Goal: Register for event/course: Sign up to attend an event or enroll in a course

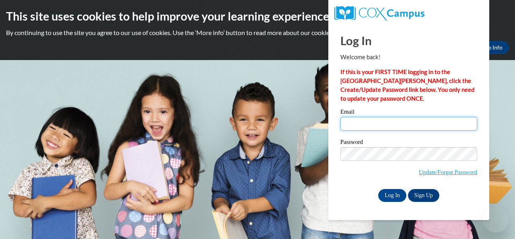
click at [395, 120] on input "Email" at bounding box center [409, 124] width 137 height 14
type input "edortch1@cub.uca.edu"
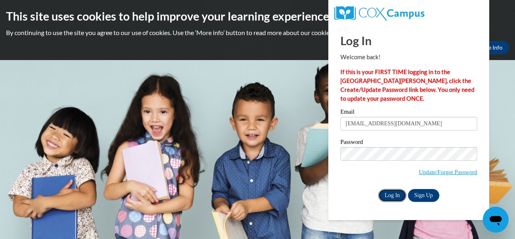
click at [391, 196] on input "Log In" at bounding box center [393, 195] width 28 height 13
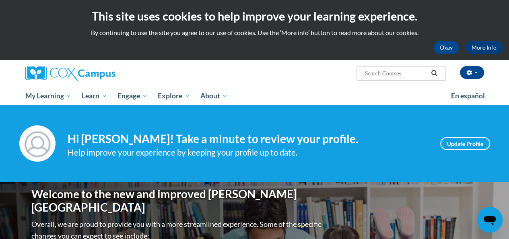
click at [391, 74] on input "Search..." at bounding box center [396, 73] width 64 height 10
type input "progress monitoring"
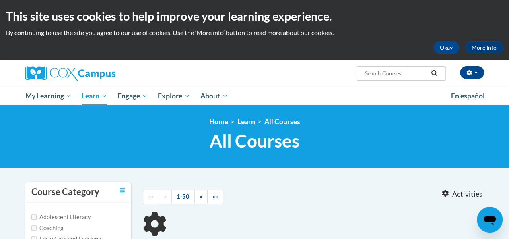
type input "progress monitoring"
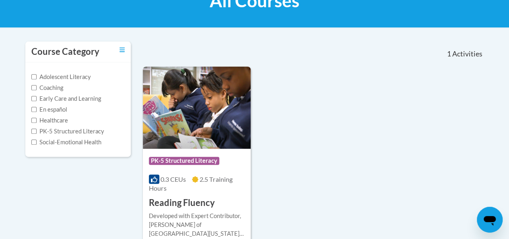
scroll to position [176, 0]
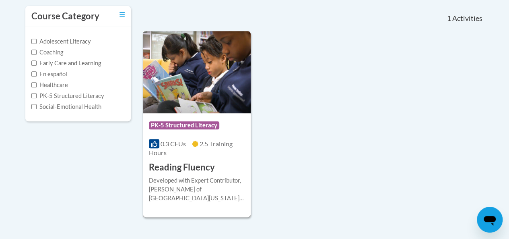
click at [186, 165] on h3 "Reading Fluency" at bounding box center [182, 167] width 66 height 12
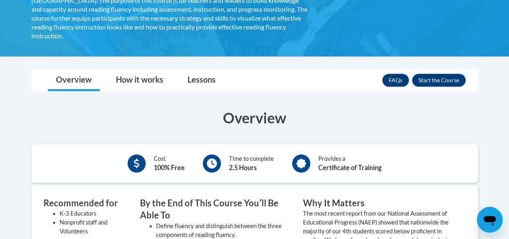
scroll to position [181, 0]
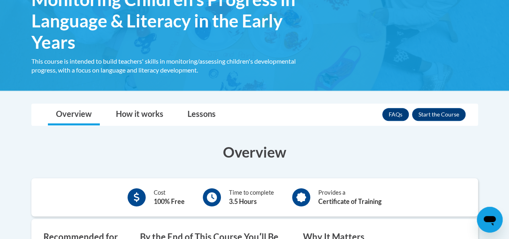
scroll to position [155, 0]
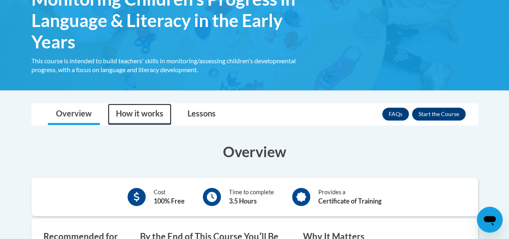
click at [133, 114] on link "How it works" at bounding box center [140, 113] width 64 height 21
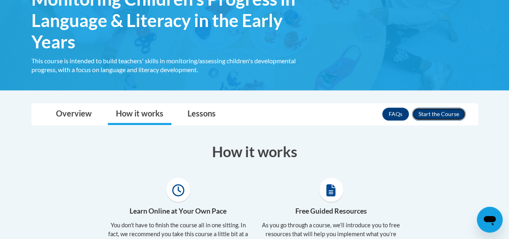
click at [435, 112] on button "Enroll" at bounding box center [439, 114] width 54 height 13
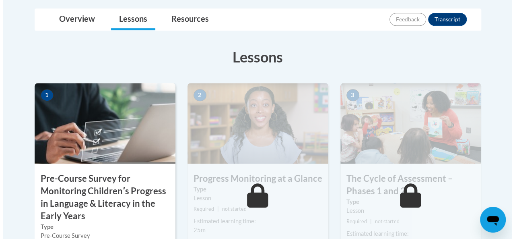
scroll to position [246, 0]
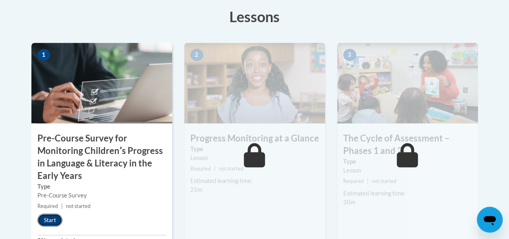
click at [48, 220] on button "Start" at bounding box center [49, 219] width 25 height 13
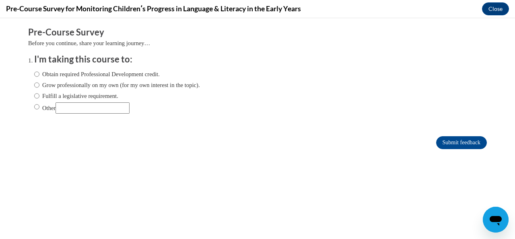
scroll to position [0, 0]
click at [38, 74] on label "Obtain required Professional Development credit." at bounding box center [97, 74] width 126 height 9
click at [38, 74] on input "Obtain required Professional Development credit." at bounding box center [36, 74] width 5 height 9
radio input "true"
click at [453, 142] on input "Submit feedback" at bounding box center [462, 142] width 51 height 13
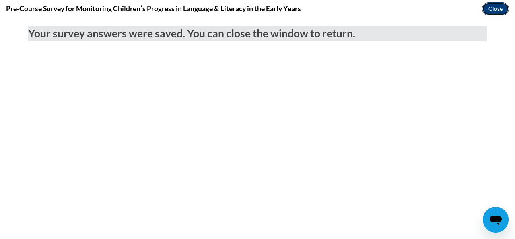
click at [498, 12] on button "Close" at bounding box center [495, 8] width 27 height 13
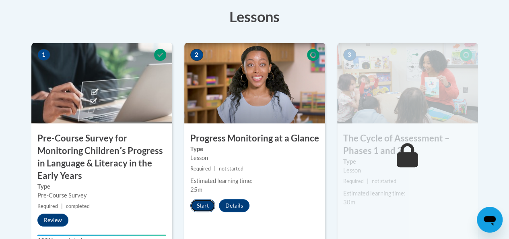
click at [202, 199] on button "Start" at bounding box center [202, 205] width 25 height 13
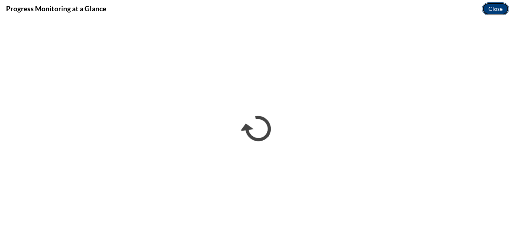
click at [499, 10] on button "Close" at bounding box center [495, 8] width 27 height 13
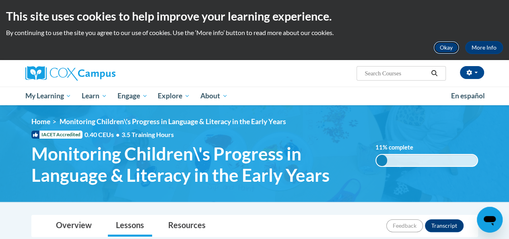
click at [447, 49] on button "Okay" at bounding box center [447, 47] width 26 height 13
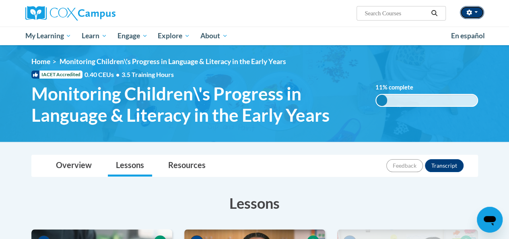
click at [477, 8] on button "button" at bounding box center [472, 12] width 24 height 13
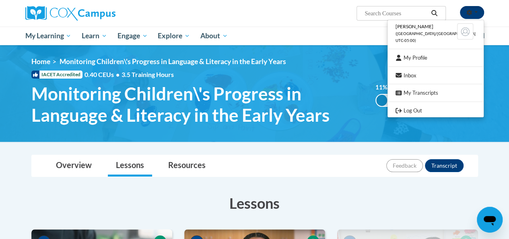
click at [477, 8] on button "button" at bounding box center [472, 12] width 24 height 13
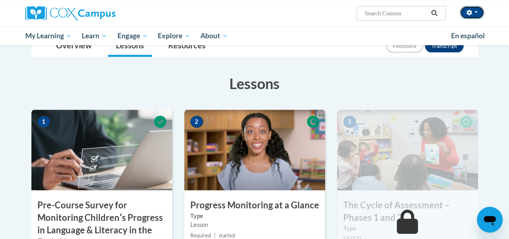
scroll to position [120, 0]
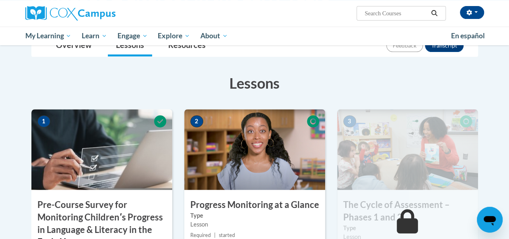
click at [296, 194] on div "2 Progress Monitoring at a Glance Type Lesson Required | started Estimated lear…" at bounding box center [254, 214] width 141 height 210
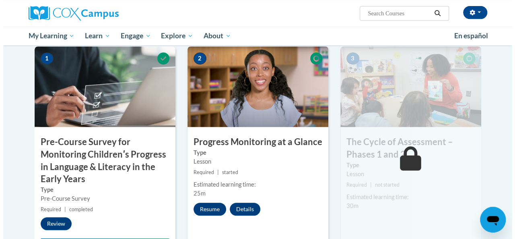
scroll to position [185, 0]
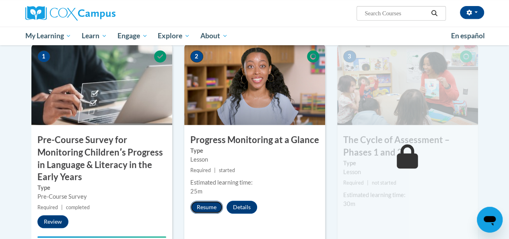
click at [202, 212] on button "Resume" at bounding box center [206, 207] width 33 height 13
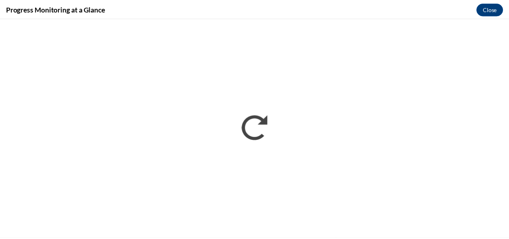
scroll to position [0, 0]
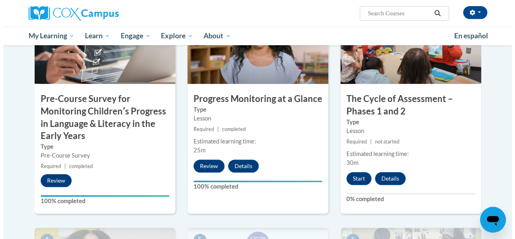
scroll to position [180, 0]
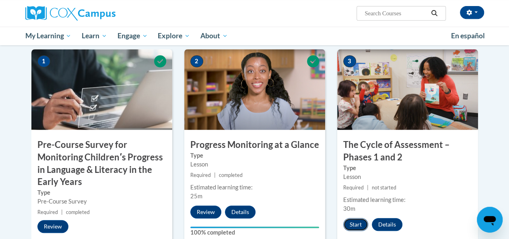
click at [355, 226] on button "Start" at bounding box center [355, 224] width 25 height 13
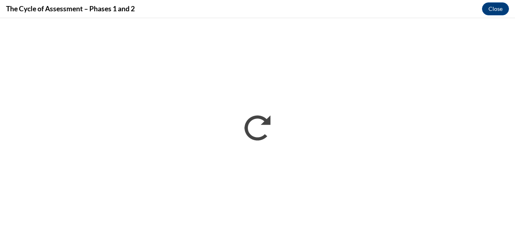
scroll to position [0, 0]
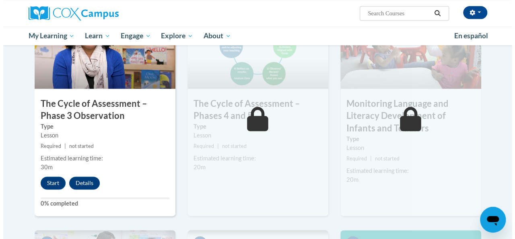
scroll to position [446, 0]
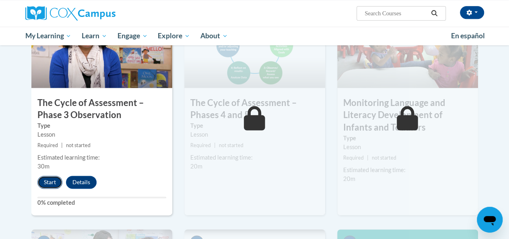
click at [45, 184] on button "Start" at bounding box center [49, 182] width 25 height 13
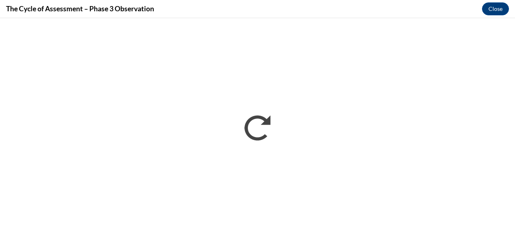
scroll to position [0, 0]
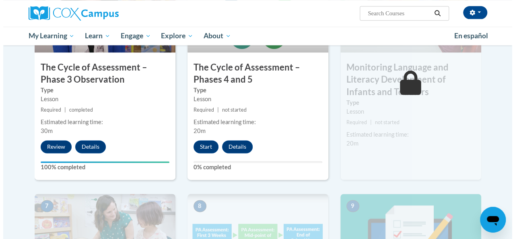
scroll to position [481, 0]
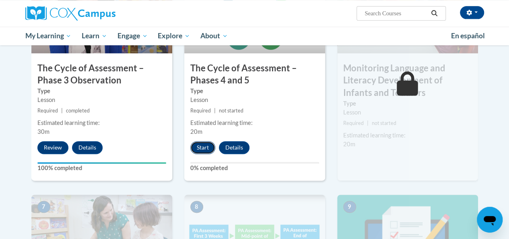
click at [201, 146] on button "Start" at bounding box center [202, 147] width 25 height 13
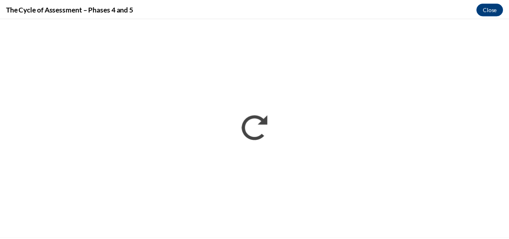
scroll to position [0, 0]
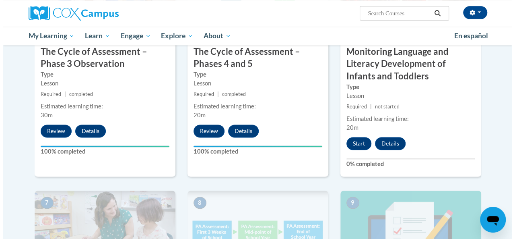
scroll to position [498, 0]
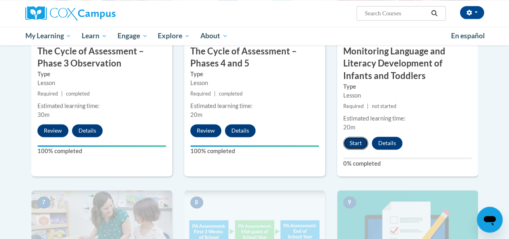
click at [359, 140] on button "Start" at bounding box center [355, 143] width 25 height 13
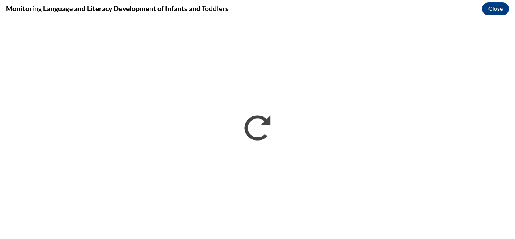
scroll to position [0, 0]
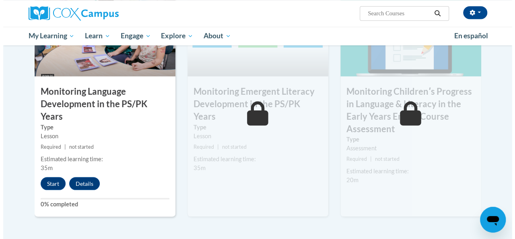
scroll to position [697, 0]
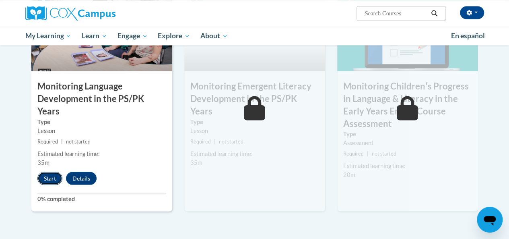
click at [52, 172] on button "Start" at bounding box center [49, 178] width 25 height 13
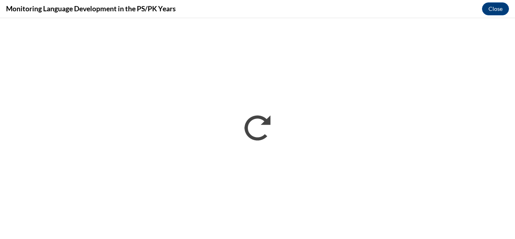
scroll to position [0, 0]
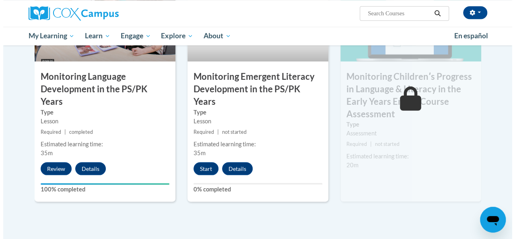
scroll to position [701, 0]
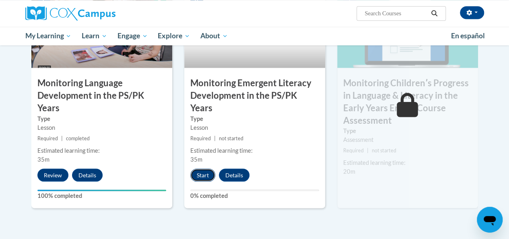
click at [200, 168] on button "Start" at bounding box center [202, 174] width 25 height 13
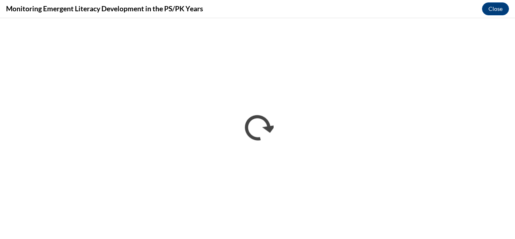
scroll to position [0, 0]
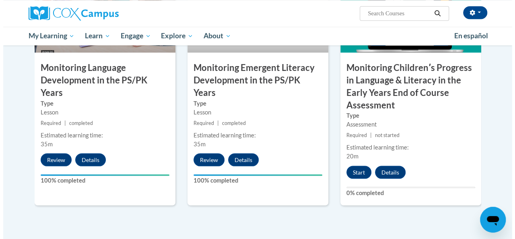
scroll to position [709, 0]
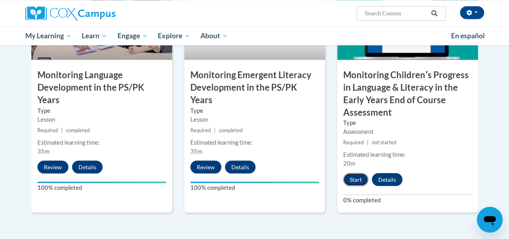
click at [348, 184] on button "Start" at bounding box center [355, 179] width 25 height 13
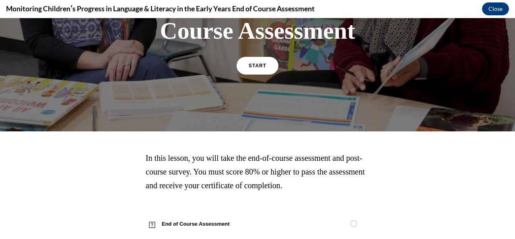
scroll to position [189, 0]
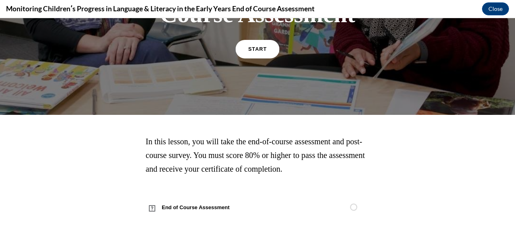
click at [257, 54] on link "START" at bounding box center [258, 49] width 44 height 19
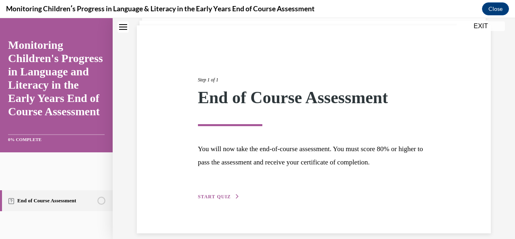
scroll to position [64, 0]
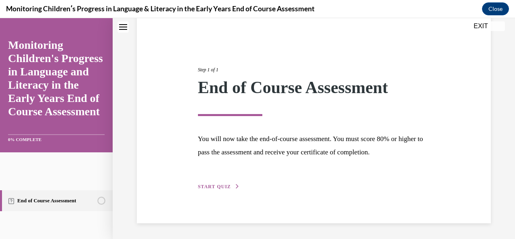
click at [219, 186] on span "START QUIZ" at bounding box center [214, 187] width 33 height 6
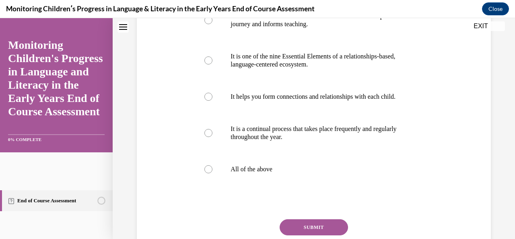
scroll to position [203, 0]
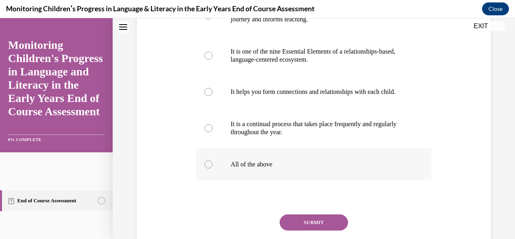
click at [206, 168] on div at bounding box center [209, 164] width 8 height 8
click at [206, 168] on input "All of the above" at bounding box center [209, 164] width 8 height 8
radio input "true"
click at [300, 230] on button "SUBMIT" at bounding box center [314, 222] width 68 height 16
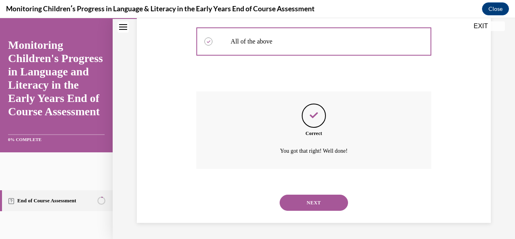
scroll to position [333, 0]
click at [293, 208] on button "NEXT" at bounding box center [314, 202] width 68 height 16
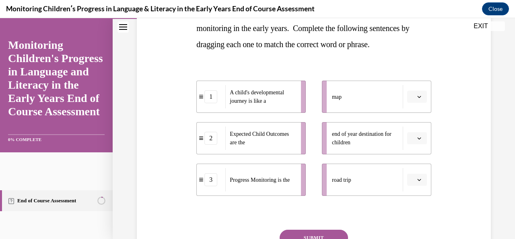
scroll to position [150, 0]
click at [418, 96] on button "button" at bounding box center [418, 96] width 20 height 12
click at [413, 128] on div "1" at bounding box center [411, 130] width 20 height 16
click at [236, 102] on div "1" at bounding box center [232, 96] width 13 height 13
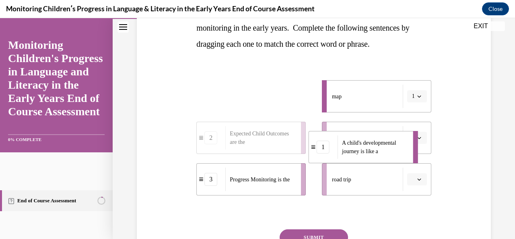
drag, startPoint x: 233, startPoint y: 98, endPoint x: 330, endPoint y: 147, distance: 108.2
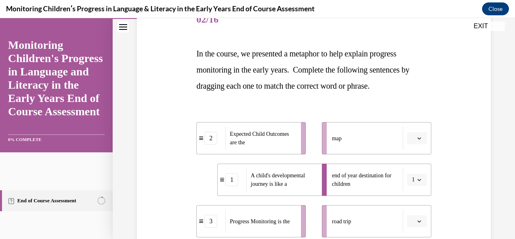
scroll to position [113, 0]
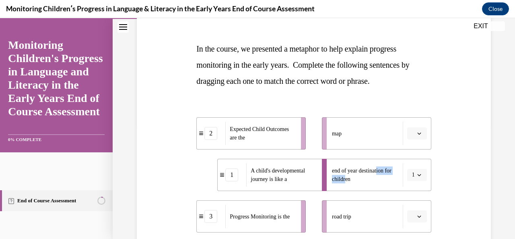
drag, startPoint x: 350, startPoint y: 176, endPoint x: 379, endPoint y: 163, distance: 32.1
click at [379, 163] on div "end of year destination for children" at bounding box center [367, 174] width 71 height 23
click at [365, 141] on div "map" at bounding box center [367, 133] width 71 height 23
drag, startPoint x: 365, startPoint y: 141, endPoint x: 294, endPoint y: 169, distance: 76.9
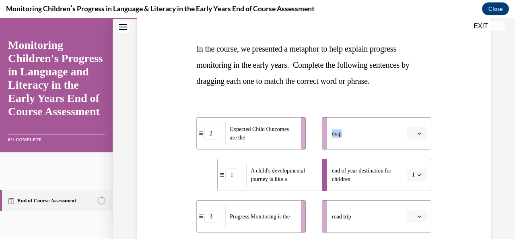
click at [294, 169] on div "2 Expected Child Outcomes are the 1 A child's developmental journey is like a 3…" at bounding box center [314, 166] width 235 height 131
click at [314, 132] on ul "map end of year destination for children 1 road trip" at bounding box center [373, 174] width 118 height 115
click at [408, 134] on button "button" at bounding box center [418, 133] width 20 height 12
click at [412, 164] on div "1" at bounding box center [411, 167] width 20 height 16
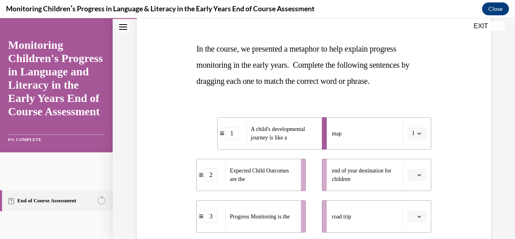
click at [418, 176] on icon "button" at bounding box center [420, 175] width 4 height 2
click at [406, 119] on div "1" at bounding box center [411, 125] width 20 height 16
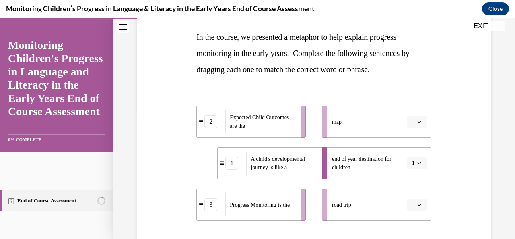
scroll to position [125, 0]
drag, startPoint x: 277, startPoint y: 125, endPoint x: 306, endPoint y: 137, distance: 31.3
click at [306, 135] on span "Expected Child Outcomes are the" at bounding box center [283, 126] width 66 height 17
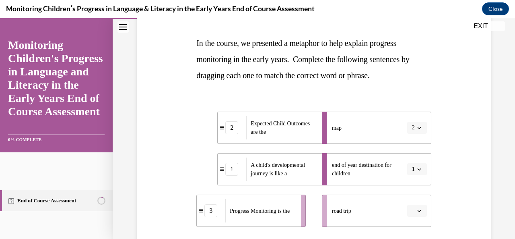
scroll to position [118, 0]
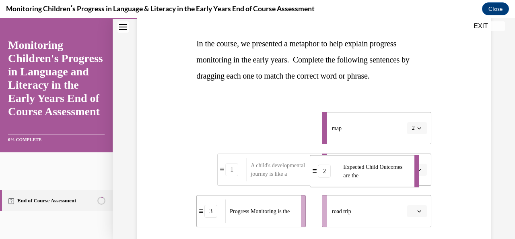
drag, startPoint x: 282, startPoint y: 126, endPoint x: 388, endPoint y: 167, distance: 112.9
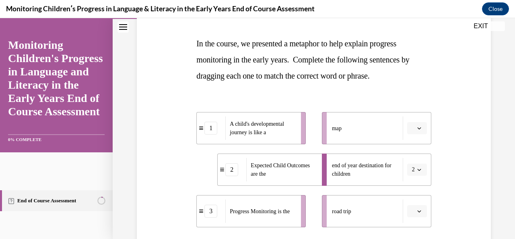
scroll to position [120, 0]
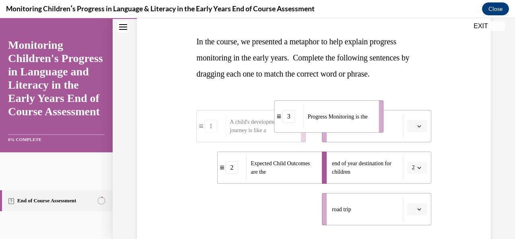
drag, startPoint x: 266, startPoint y: 219, endPoint x: 346, endPoint y: 120, distance: 127.4
click at [346, 120] on span "Progress Monitoring is the" at bounding box center [338, 116] width 60 height 8
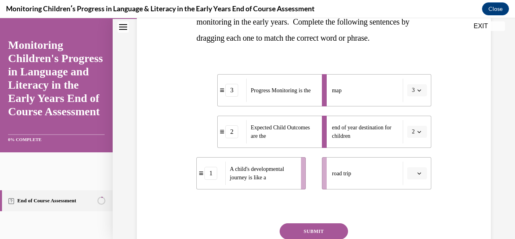
scroll to position [170, 0]
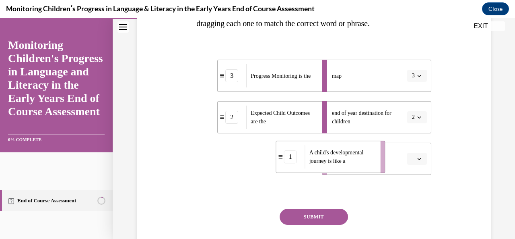
drag, startPoint x: 279, startPoint y: 161, endPoint x: 359, endPoint y: 159, distance: 80.2
click at [359, 159] on span "A child's developmental journey is like a" at bounding box center [343, 156] width 66 height 17
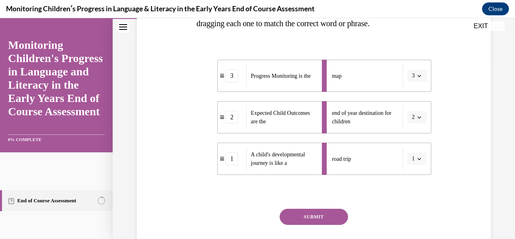
click at [307, 215] on button "SUBMIT" at bounding box center [314, 217] width 68 height 16
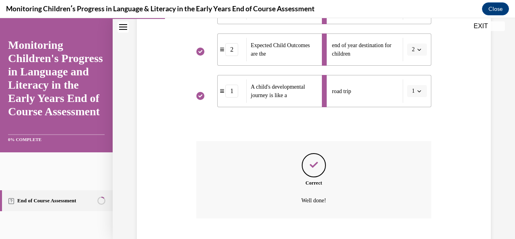
scroll to position [287, 0]
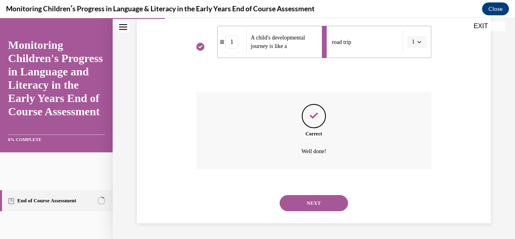
click at [310, 201] on button "NEXT" at bounding box center [314, 203] width 68 height 16
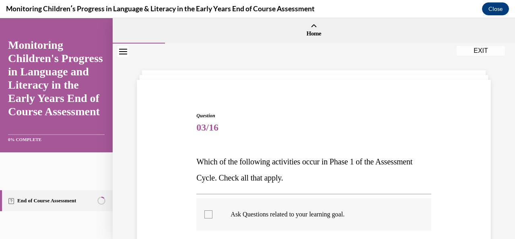
drag, startPoint x: 319, startPoint y: 186, endPoint x: 317, endPoint y: 206, distance: 19.8
click at [317, 206] on label "Ask Questions related to your learning goal." at bounding box center [314, 214] width 235 height 32
click at [213, 210] on input "Ask Questions related to your learning goal." at bounding box center [209, 214] width 8 height 8
checkbox input "true"
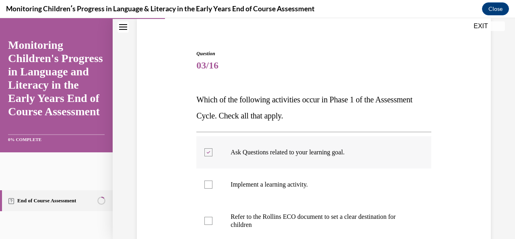
scroll to position [95, 0]
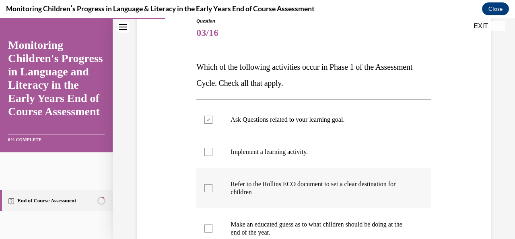
click at [313, 197] on label "Refer to the Rollins ECO document to set a clear destination for children" at bounding box center [314, 188] width 235 height 40
click at [213, 192] on input "Refer to the Rollins ECO document to set a clear destination for children" at bounding box center [209, 188] width 8 height 8
checkbox input "true"
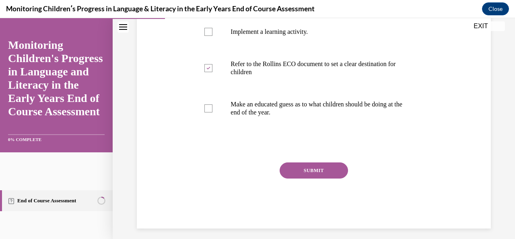
click at [317, 165] on button "SUBMIT" at bounding box center [314, 170] width 68 height 16
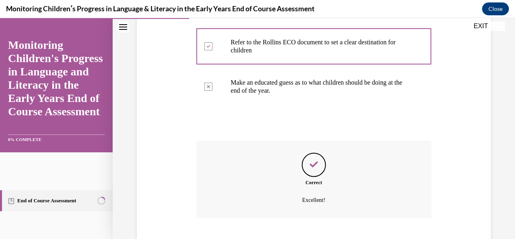
scroll to position [285, 0]
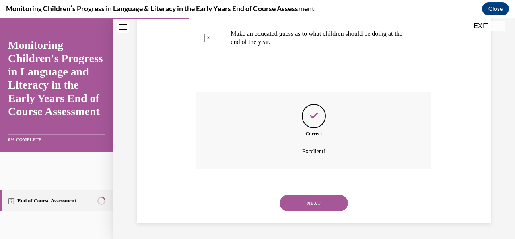
click at [315, 209] on button "NEXT" at bounding box center [314, 203] width 68 height 16
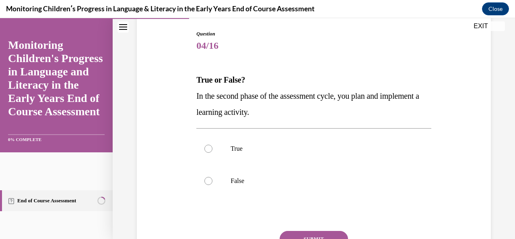
scroll to position [91, 0]
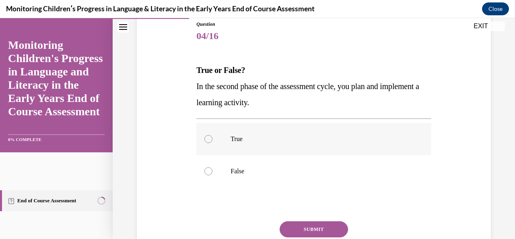
click at [247, 144] on label "True" at bounding box center [314, 139] width 235 height 32
click at [213, 143] on input "True" at bounding box center [209, 139] width 8 height 8
radio input "true"
click at [297, 226] on button "SUBMIT" at bounding box center [314, 229] width 68 height 16
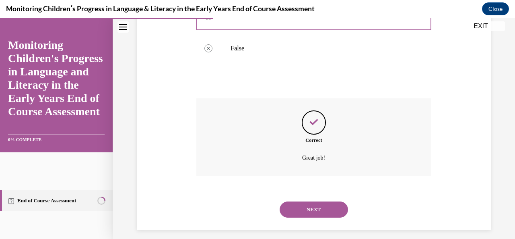
scroll to position [221, 0]
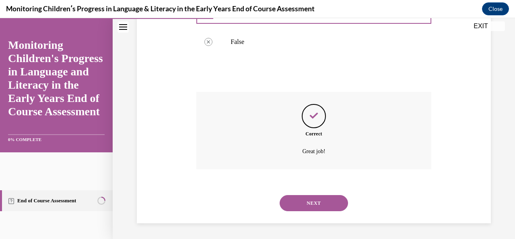
click at [304, 203] on button "NEXT" at bounding box center [314, 203] width 68 height 16
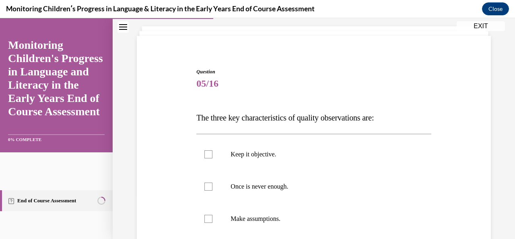
scroll to position [51, 0]
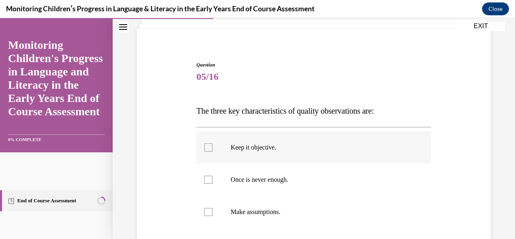
click at [283, 144] on p "Keep it objective." at bounding box center [321, 147] width 180 height 8
click at [213, 144] on input "Keep it objective." at bounding box center [209, 147] width 8 height 8
checkbox input "true"
click at [275, 178] on p "Once is never enough." at bounding box center [321, 180] width 180 height 8
click at [213, 178] on input "Once is never enough." at bounding box center [209, 180] width 8 height 8
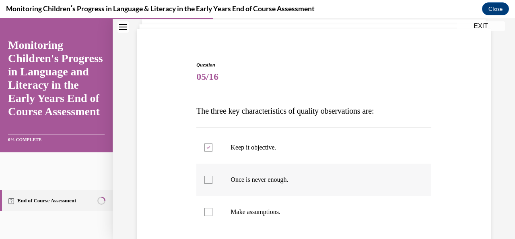
checkbox input "true"
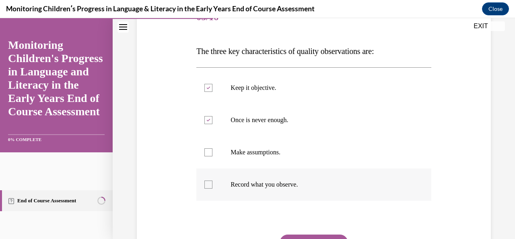
click at [274, 190] on label "Record what you observe." at bounding box center [314, 184] width 235 height 32
click at [213, 188] on input "Record what you observe." at bounding box center [209, 184] width 8 height 8
checkbox input "true"
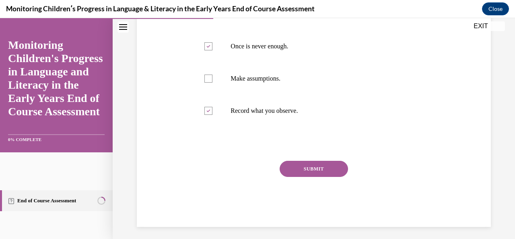
click at [304, 171] on button "SUBMIT" at bounding box center [314, 169] width 68 height 16
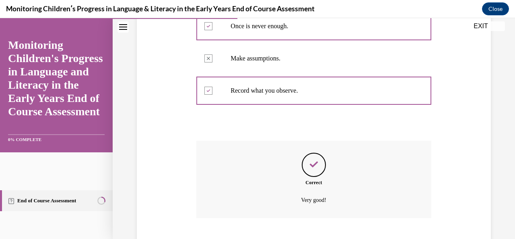
scroll to position [253, 0]
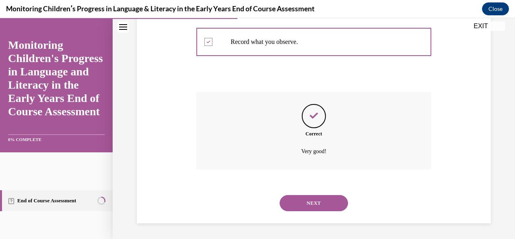
click at [312, 201] on button "NEXT" at bounding box center [314, 203] width 68 height 16
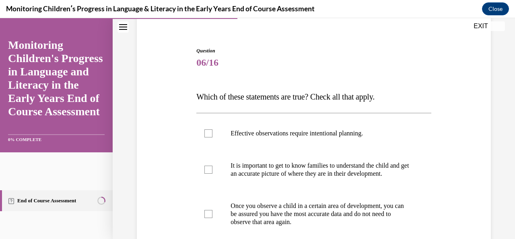
scroll to position [65, 0]
click at [288, 136] on p "Effective observations require intentional planning." at bounding box center [321, 133] width 180 height 8
click at [213, 136] on input "Effective observations require intentional planning." at bounding box center [209, 133] width 8 height 8
checkbox input "true"
click at [284, 171] on p "It is important to get to know families to understand the child and get an accu…" at bounding box center [321, 169] width 180 height 16
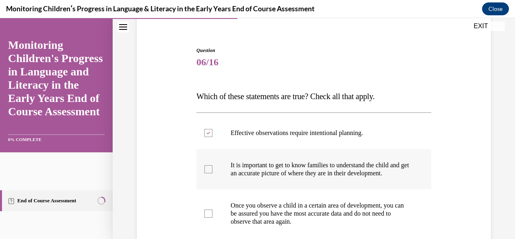
click at [213, 171] on input "It is important to get to know families to understand the child and get an accu…" at bounding box center [209, 169] width 8 height 8
checkbox input "true"
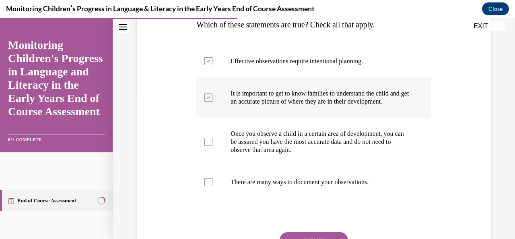
scroll to position [147, 0]
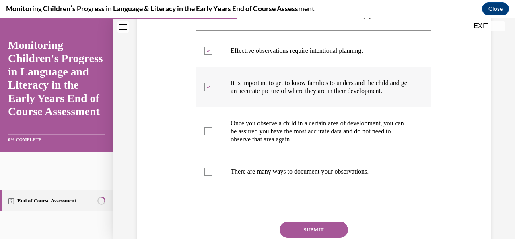
click at [284, 171] on label "There are many ways to document your observations." at bounding box center [314, 171] width 235 height 32
click at [213, 171] on input "There are many ways to document your observations." at bounding box center [209, 172] width 8 height 8
checkbox input "true"
click at [302, 236] on button "SUBMIT" at bounding box center [314, 229] width 68 height 16
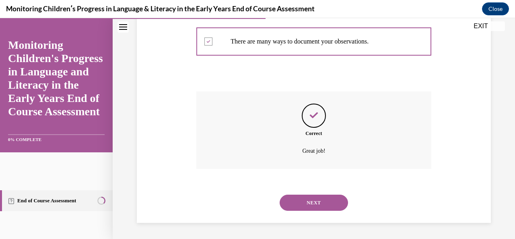
scroll to position [285, 0]
click at [304, 202] on button "NEXT" at bounding box center [314, 202] width 68 height 16
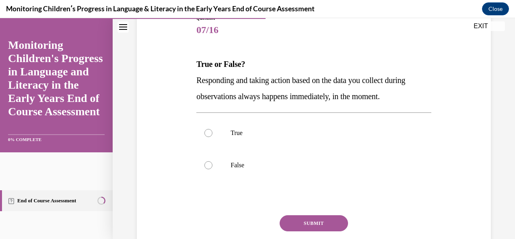
scroll to position [98, 0]
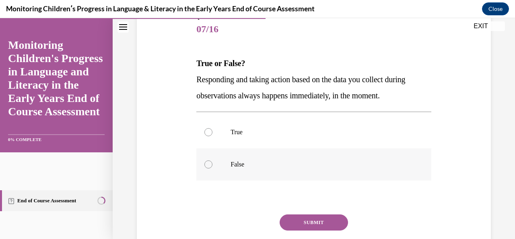
click at [270, 155] on label "False" at bounding box center [314, 164] width 235 height 32
click at [213, 160] on input "False" at bounding box center [209, 164] width 8 height 8
radio input "true"
click at [300, 217] on button "SUBMIT" at bounding box center [314, 222] width 68 height 16
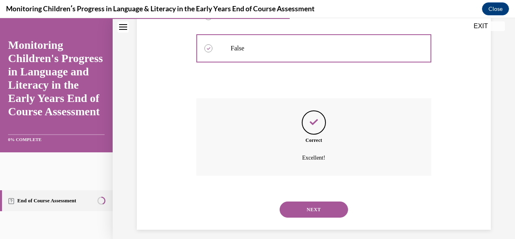
scroll to position [221, 0]
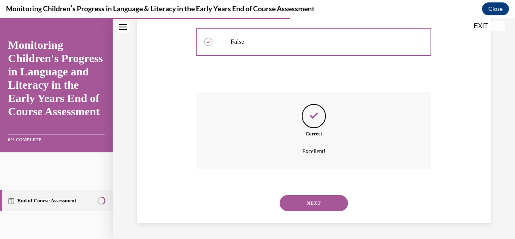
click at [305, 206] on button "NEXT" at bounding box center [314, 203] width 68 height 16
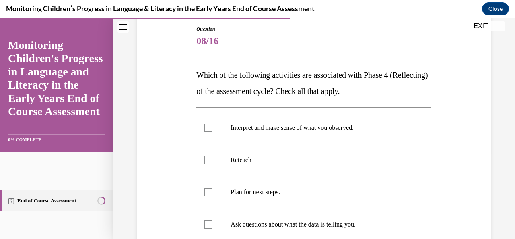
scroll to position [92, 0]
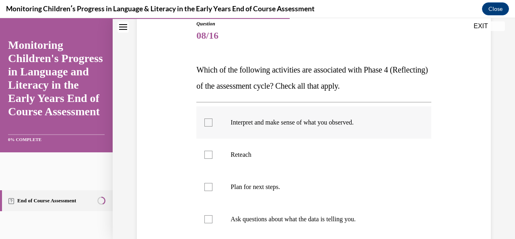
click at [283, 127] on label "Interpret and make sense of what you observed." at bounding box center [314, 122] width 235 height 32
click at [213, 126] on input "Interpret and make sense of what you observed." at bounding box center [209, 122] width 8 height 8
checkbox input "true"
click at [294, 223] on label "Ask questions about what the data is telling you." at bounding box center [314, 219] width 235 height 32
click at [213, 223] on input "Ask questions about what the data is telling you." at bounding box center [209, 219] width 8 height 8
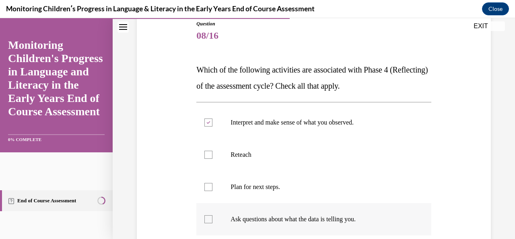
checkbox input "true"
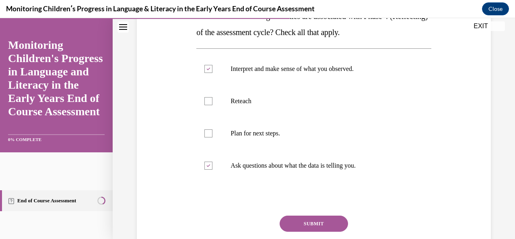
click at [306, 221] on button "SUBMIT" at bounding box center [314, 223] width 68 height 16
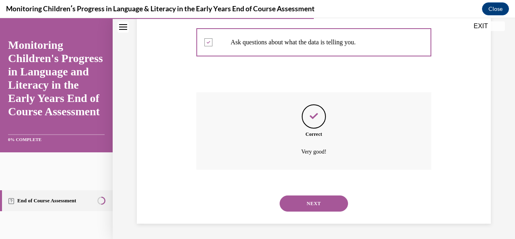
scroll to position [269, 0]
click at [305, 201] on button "NEXT" at bounding box center [314, 203] width 68 height 16
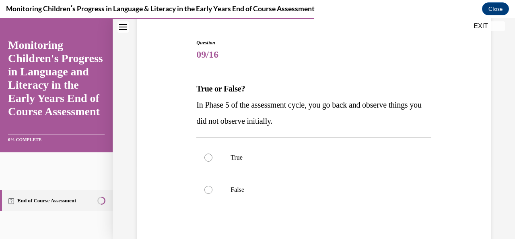
scroll to position [73, 0]
click at [305, 201] on label "False" at bounding box center [314, 189] width 235 height 32
click at [213, 193] on input "False" at bounding box center [209, 189] width 8 height 8
radio input "true"
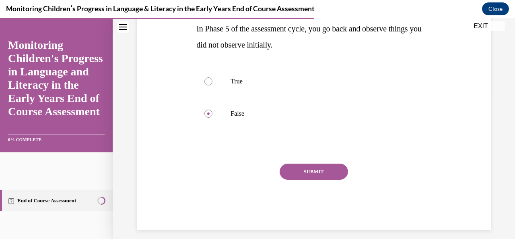
click at [312, 175] on button "SUBMIT" at bounding box center [314, 171] width 68 height 16
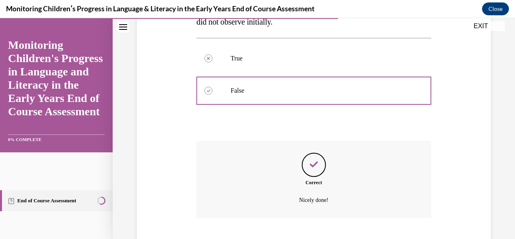
scroll to position [221, 0]
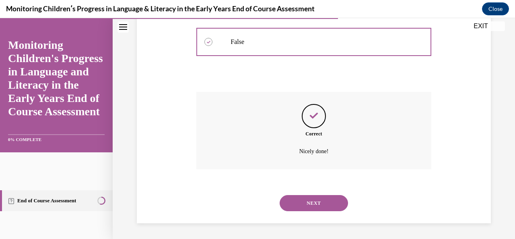
click at [317, 201] on button "NEXT" at bounding box center [314, 203] width 68 height 16
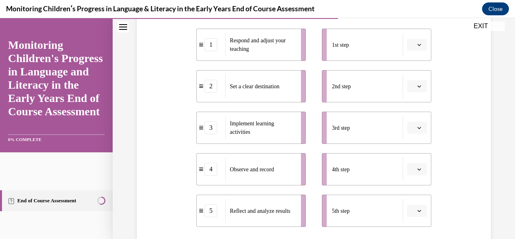
scroll to position [167, 0]
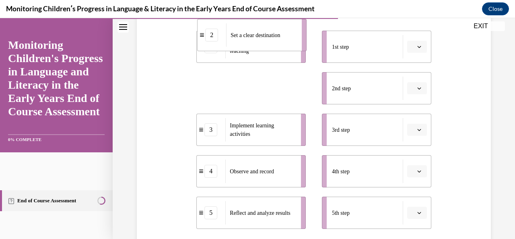
drag, startPoint x: 260, startPoint y: 100, endPoint x: 261, endPoint y: 47, distance: 53.2
click at [261, 47] on li "2 Set a clear destination" at bounding box center [252, 35] width 110 height 32
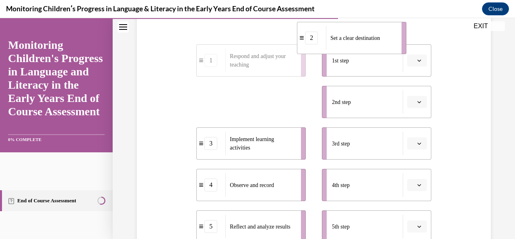
drag, startPoint x: 272, startPoint y: 91, endPoint x: 372, endPoint y: 35, distance: 115.0
click at [372, 35] on div "Set a clear destination" at bounding box center [361, 37] width 70 height 23
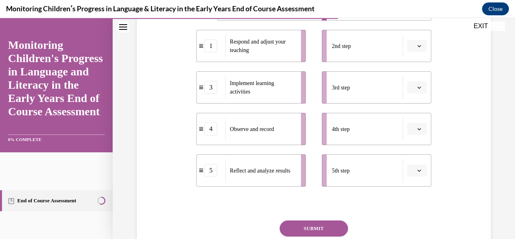
scroll to position [210, 0]
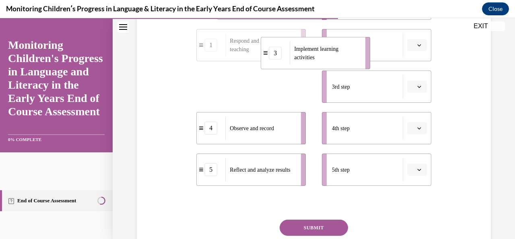
drag, startPoint x: 268, startPoint y: 89, endPoint x: 337, endPoint y: 50, distance: 79.3
click at [337, 50] on span "Implement learning activities" at bounding box center [327, 53] width 66 height 17
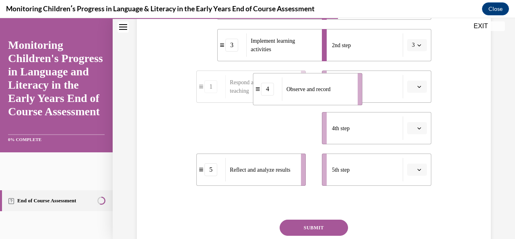
drag, startPoint x: 272, startPoint y: 124, endPoint x: 329, endPoint y: 85, distance: 69.2
click at [329, 85] on span "Observe and record" at bounding box center [309, 89] width 44 height 8
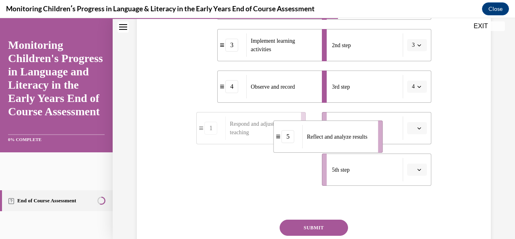
drag, startPoint x: 280, startPoint y: 167, endPoint x: 360, endPoint y: 130, distance: 88.1
click at [360, 132] on span "Reflect and analyze results" at bounding box center [337, 136] width 60 height 8
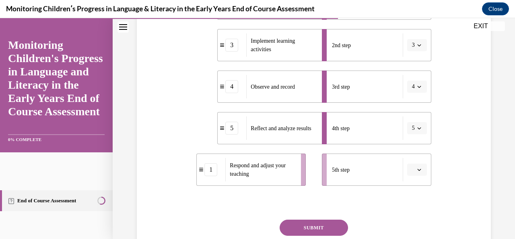
scroll to position [254, 0]
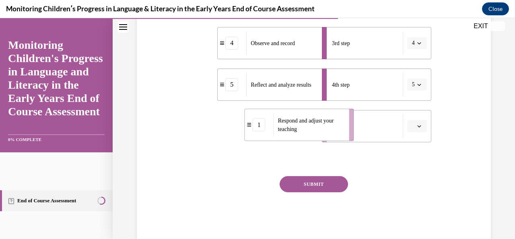
drag, startPoint x: 269, startPoint y: 124, endPoint x: 320, endPoint y: 124, distance: 50.3
click at [320, 124] on span "Respond and adjust your teaching" at bounding box center [306, 125] width 56 height 14
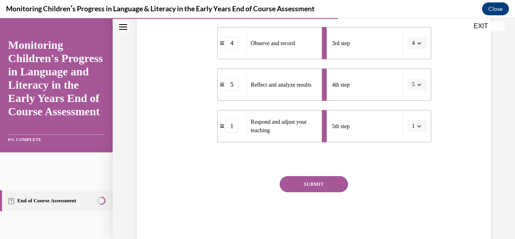
click at [306, 188] on button "SUBMIT" at bounding box center [314, 184] width 68 height 16
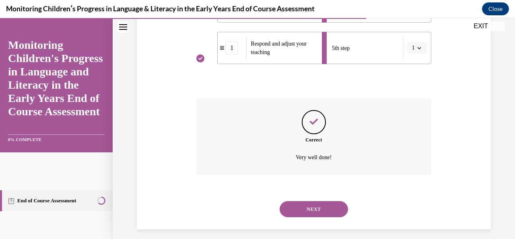
scroll to position [338, 0]
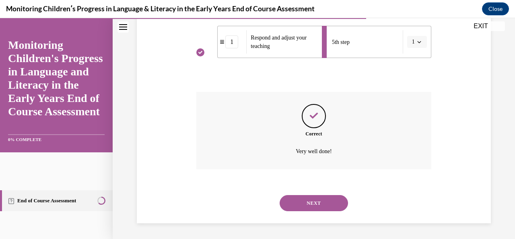
click at [309, 202] on button "NEXT" at bounding box center [314, 203] width 68 height 16
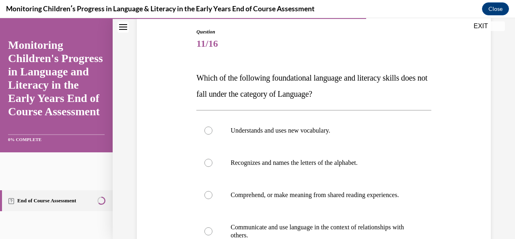
scroll to position [87, 0]
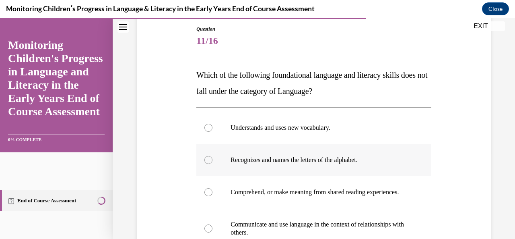
click at [301, 161] on p "Recognizes and names the letters of the alphabet." at bounding box center [321, 160] width 180 height 8
click at [213, 161] on input "Recognizes and names the letters of the alphabet." at bounding box center [209, 160] width 8 height 8
radio input "true"
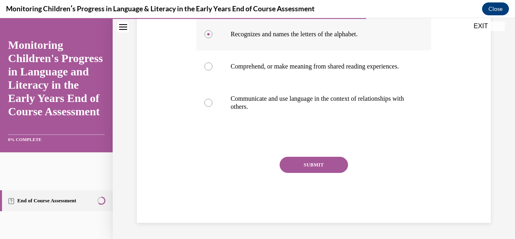
click at [301, 161] on button "SUBMIT" at bounding box center [314, 165] width 68 height 16
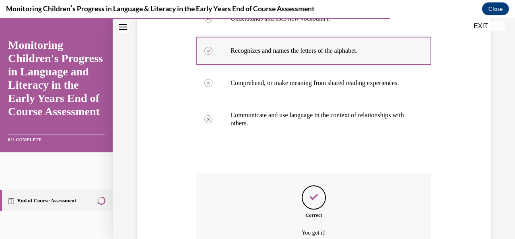
click at [301, 161] on div "Question 11/16 Which of the following foundational language and literacy skills…" at bounding box center [314, 110] width 235 height 388
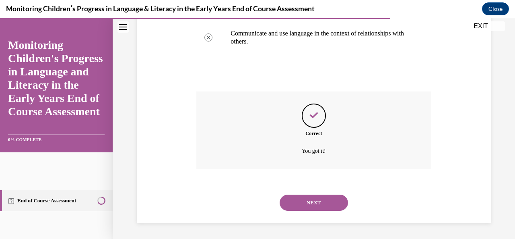
scroll to position [285, 0]
click at [309, 203] on button "NEXT" at bounding box center [314, 202] width 68 height 16
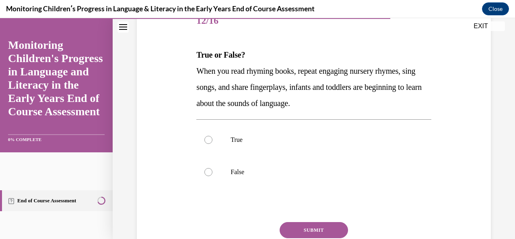
scroll to position [109, 0]
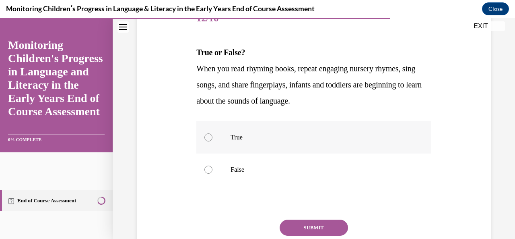
click at [276, 145] on label "True" at bounding box center [314, 137] width 235 height 32
click at [213, 141] on input "True" at bounding box center [209, 137] width 8 height 8
radio input "true"
click at [323, 225] on button "SUBMIT" at bounding box center [314, 227] width 68 height 16
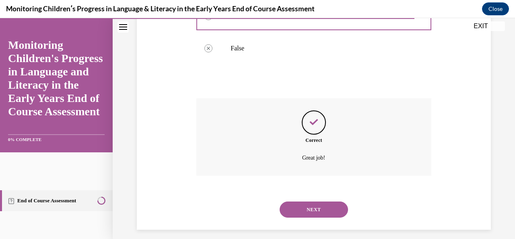
scroll to position [237, 0]
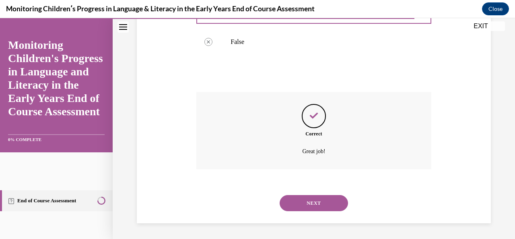
click at [319, 199] on button "NEXT" at bounding box center [314, 203] width 68 height 16
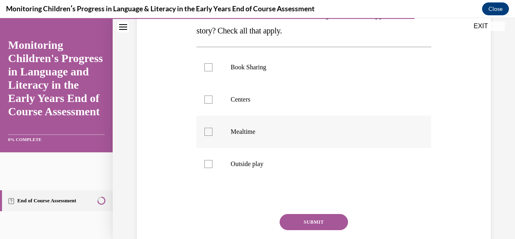
scroll to position [170, 0]
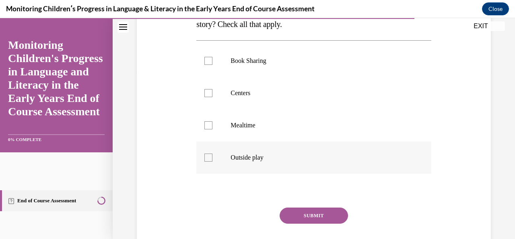
click at [265, 164] on label "Outside play" at bounding box center [314, 157] width 235 height 32
click at [213, 161] on input "Outside play" at bounding box center [209, 157] width 8 height 8
checkbox input "true"
click at [257, 118] on label "Mealtime" at bounding box center [314, 125] width 235 height 32
click at [213, 121] on input "Mealtime" at bounding box center [209, 125] width 8 height 8
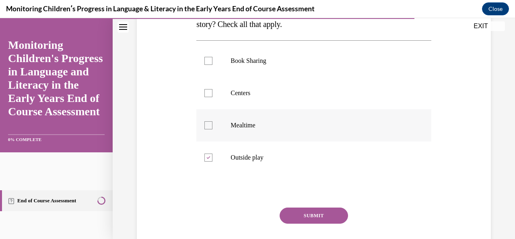
checkbox input "true"
click at [253, 90] on p "Centers" at bounding box center [321, 93] width 180 height 8
click at [213, 90] on input "Centers" at bounding box center [209, 93] width 8 height 8
checkbox input "true"
click at [253, 61] on p "Book Sharing" at bounding box center [321, 61] width 180 height 8
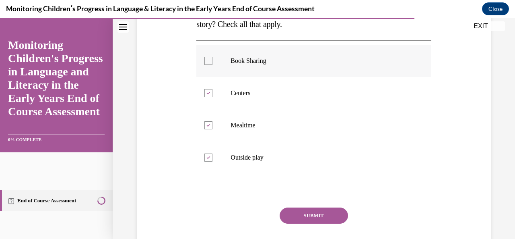
click at [213, 61] on input "Book Sharing" at bounding box center [209, 61] width 8 height 8
checkbox input "true"
click at [309, 217] on button "SUBMIT" at bounding box center [314, 215] width 68 height 16
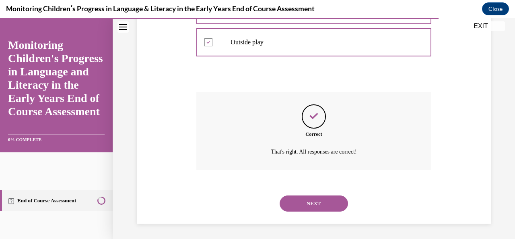
scroll to position [285, 0]
click at [313, 202] on button "NEXT" at bounding box center [314, 203] width 68 height 16
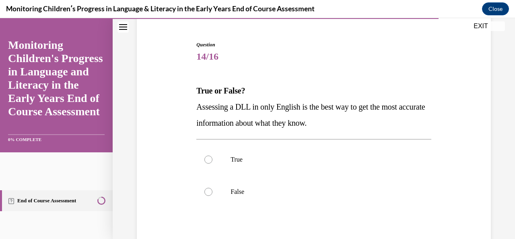
scroll to position [71, 0]
click at [310, 198] on label "False" at bounding box center [314, 191] width 235 height 32
click at [213, 195] on input "False" at bounding box center [209, 191] width 8 height 8
radio input "true"
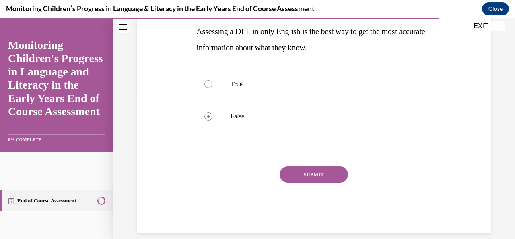
click at [309, 179] on button "SUBMIT" at bounding box center [314, 174] width 68 height 16
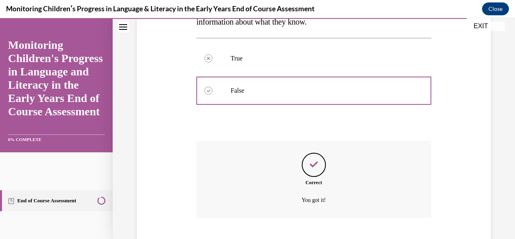
scroll to position [221, 0]
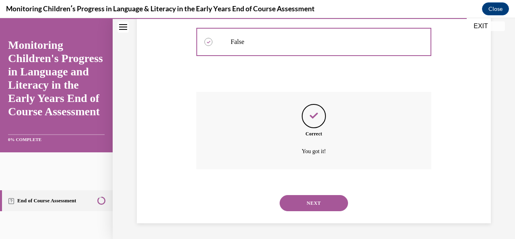
click at [311, 203] on button "NEXT" at bounding box center [314, 203] width 68 height 16
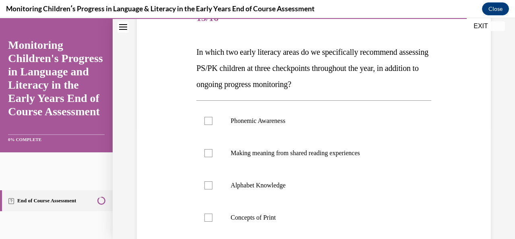
scroll to position [112, 0]
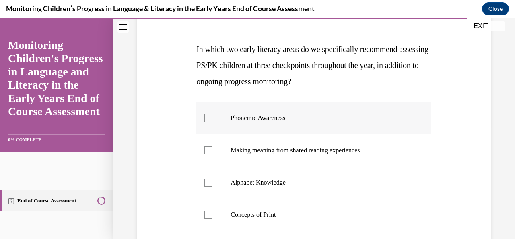
click at [283, 127] on label "Phonemic Awareness" at bounding box center [314, 118] width 235 height 32
click at [213, 122] on input "Phonemic Awareness" at bounding box center [209, 118] width 8 height 8
checkbox input "true"
click at [278, 190] on label "Alphabet Knowledge" at bounding box center [314, 182] width 235 height 32
click at [213, 186] on input "Alphabet Knowledge" at bounding box center [209, 182] width 8 height 8
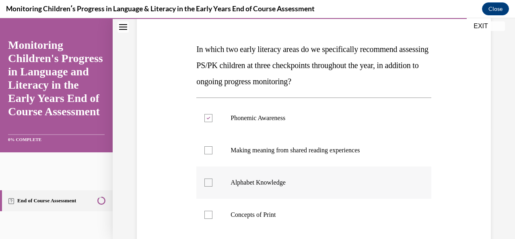
checkbox input "true"
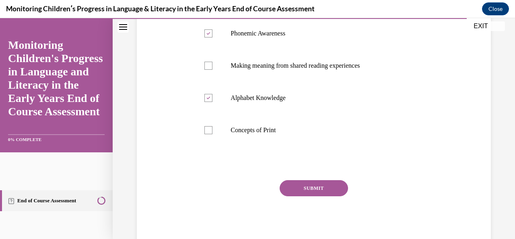
click at [290, 189] on button "SUBMIT" at bounding box center [314, 188] width 68 height 16
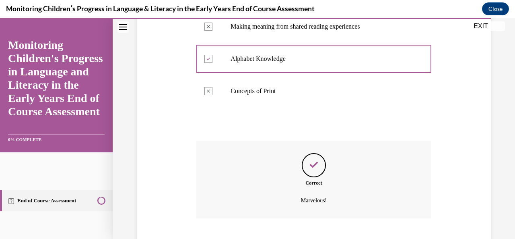
scroll to position [285, 0]
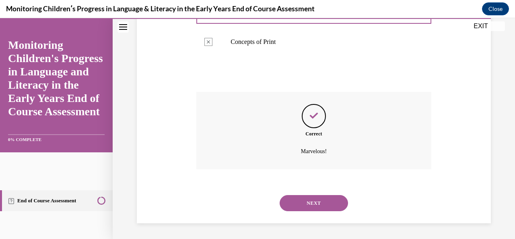
click at [300, 203] on button "NEXT" at bounding box center [314, 203] width 68 height 16
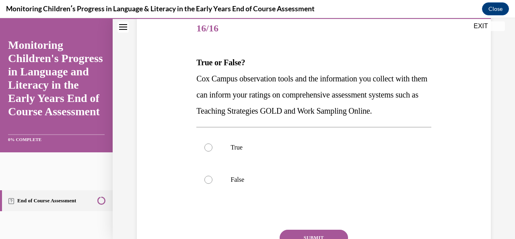
scroll to position [103, 0]
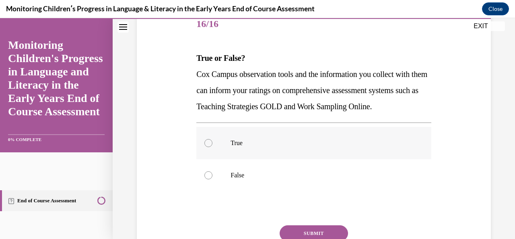
click at [286, 147] on p "True" at bounding box center [321, 143] width 180 height 8
click at [213, 147] on input "True" at bounding box center [209, 143] width 8 height 8
radio input "true"
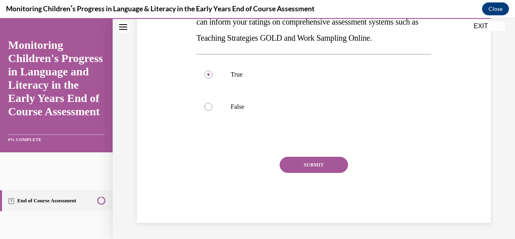
click at [305, 163] on button "SUBMIT" at bounding box center [314, 165] width 68 height 16
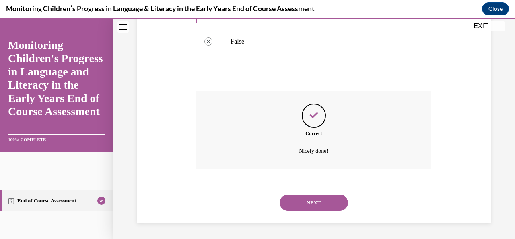
scroll to position [253, 0]
click at [307, 205] on button "NEXT" at bounding box center [314, 202] width 68 height 16
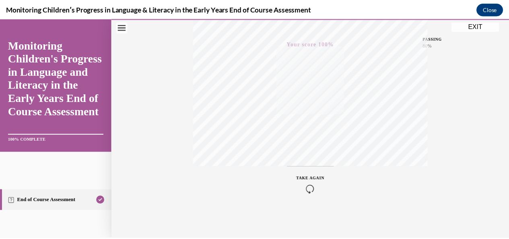
scroll to position [0, 0]
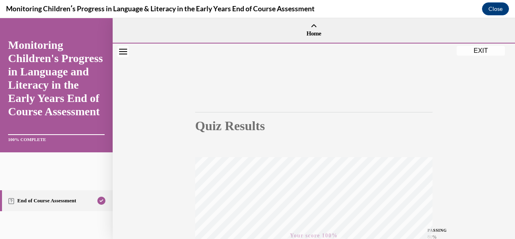
click at [480, 49] on button "EXIT" at bounding box center [481, 51] width 48 height 10
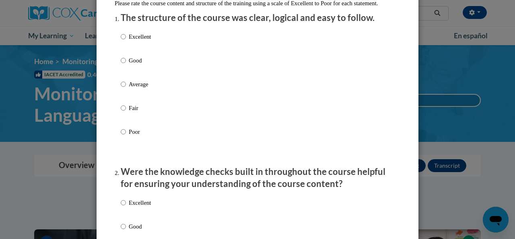
scroll to position [101, 0]
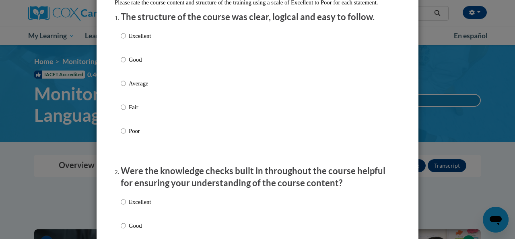
click at [184, 48] on div "Excellent Good Average Fair Poor" at bounding box center [258, 92] width 274 height 131
click at [143, 39] on div "Excellent Good Average Fair Poor" at bounding box center [136, 89] width 30 height 125
click at [123, 43] on label "Excellent" at bounding box center [136, 42] width 30 height 22
click at [123, 40] on input "Excellent" at bounding box center [123, 35] width 5 height 9
radio input "true"
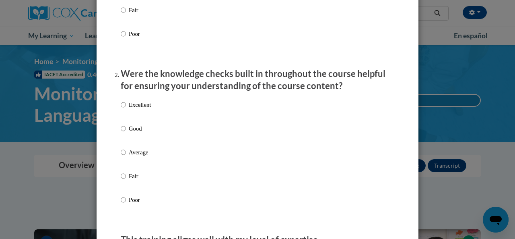
scroll to position [200, 0]
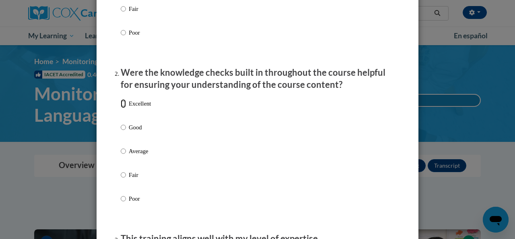
click at [121, 108] on input "Excellent" at bounding box center [123, 103] width 5 height 9
radio input "true"
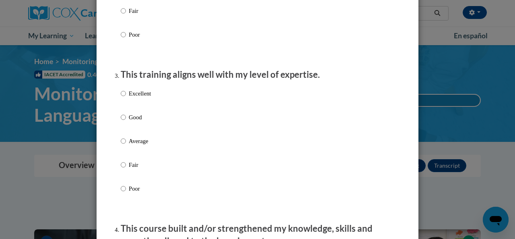
scroll to position [364, 0]
click at [121, 97] on input "Excellent" at bounding box center [123, 93] width 5 height 9
radio input "true"
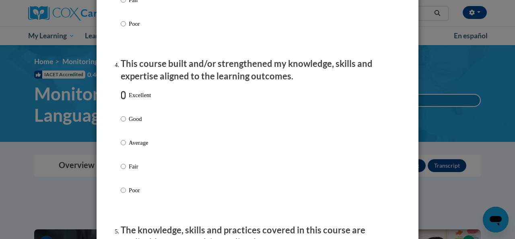
click at [121, 99] on input "Excellent" at bounding box center [123, 95] width 5 height 9
radio input "true"
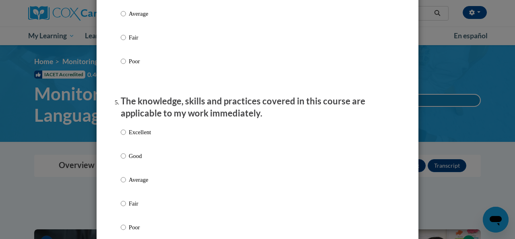
scroll to position [690, 0]
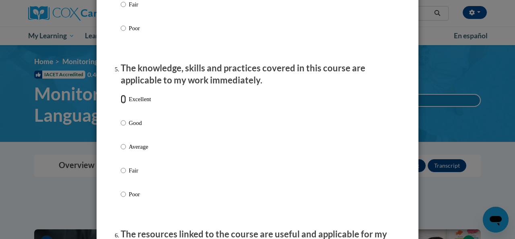
click at [121, 103] on input "Excellent" at bounding box center [123, 99] width 5 height 9
radio input "true"
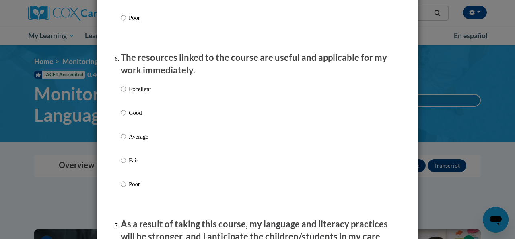
scroll to position [867, 0]
click at [122, 92] on input "Excellent" at bounding box center [123, 88] width 5 height 9
radio input "true"
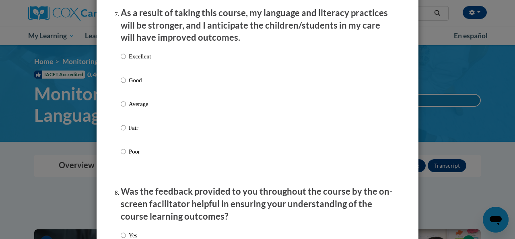
scroll to position [1078, 0]
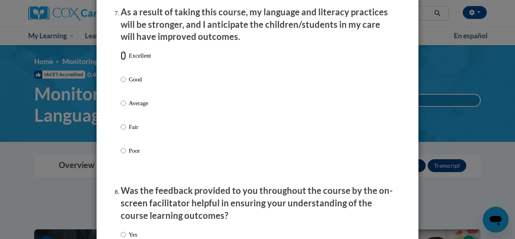
click at [121, 60] on input "Excellent" at bounding box center [123, 55] width 5 height 9
radio input "true"
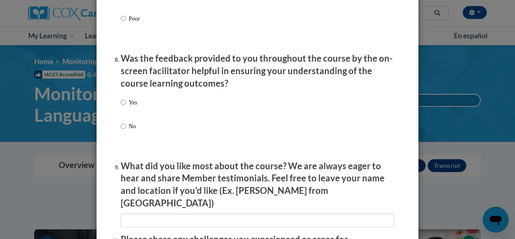
scroll to position [1212, 0]
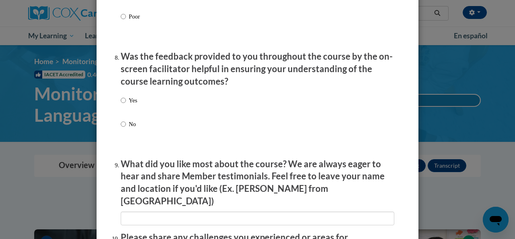
click at [123, 109] on label "Yes" at bounding box center [129, 107] width 17 height 22
click at [123, 105] on input "Yes" at bounding box center [123, 100] width 5 height 9
radio input "true"
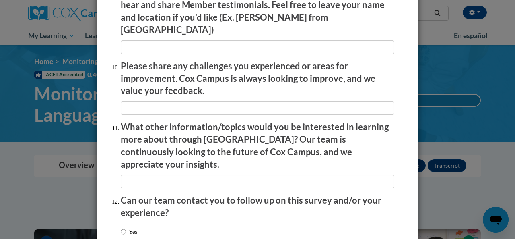
scroll to position [1436, 0]
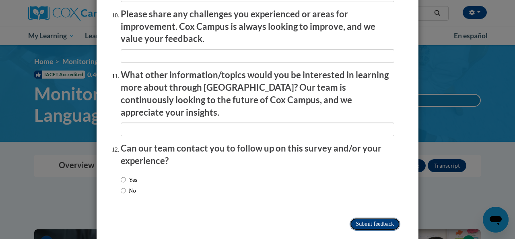
click at [364, 217] on input "Submit feedback" at bounding box center [375, 223] width 51 height 13
